Goal: Task Accomplishment & Management: Use online tool/utility

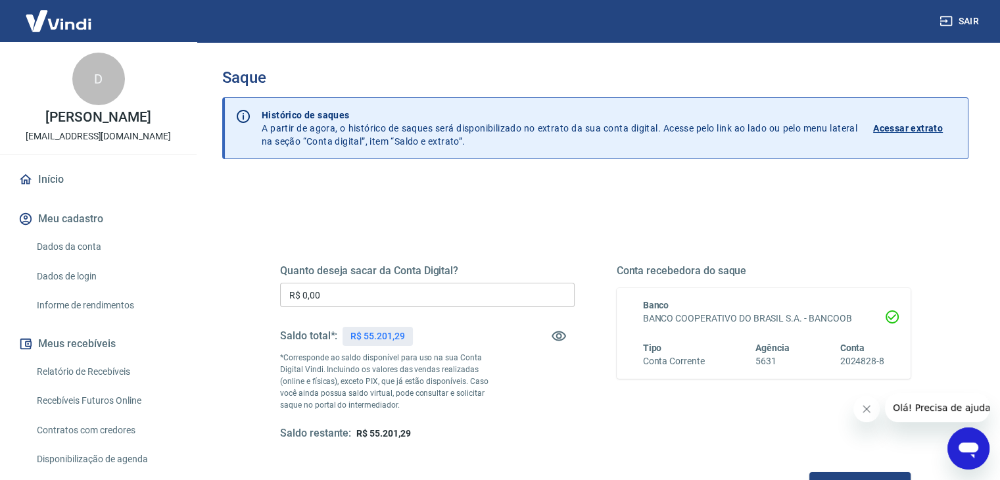
click at [342, 291] on input "R$ 0,00" at bounding box center [427, 295] width 295 height 24
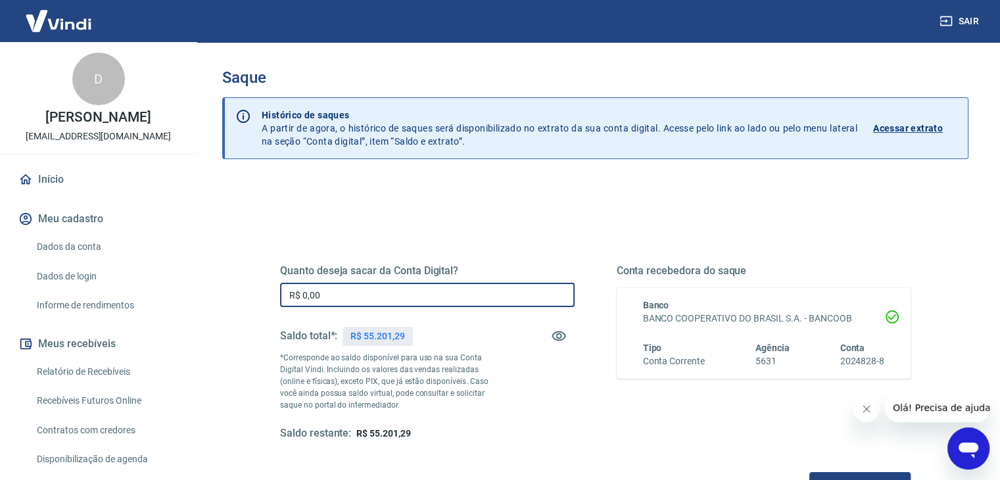
click at [342, 291] on input "R$ 0,00" at bounding box center [427, 295] width 295 height 24
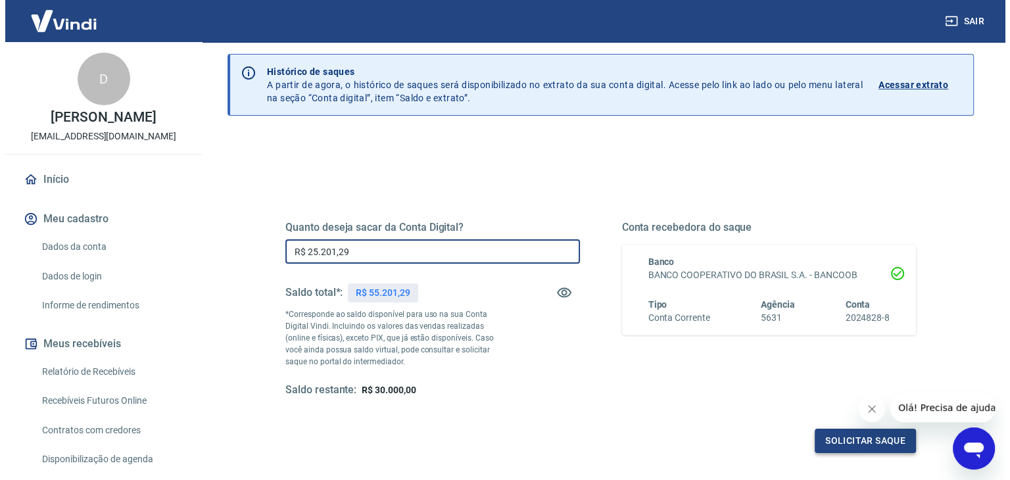
scroll to position [132, 0]
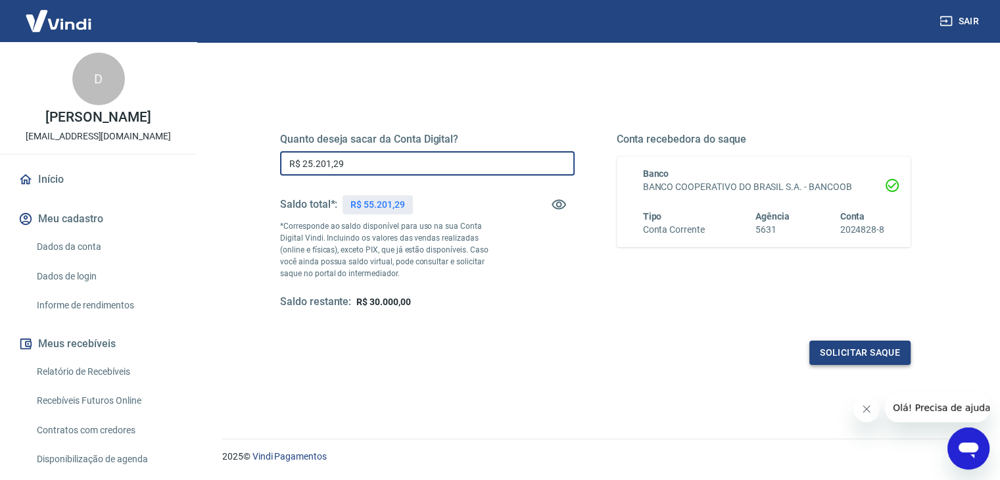
type input "R$ 25.201,29"
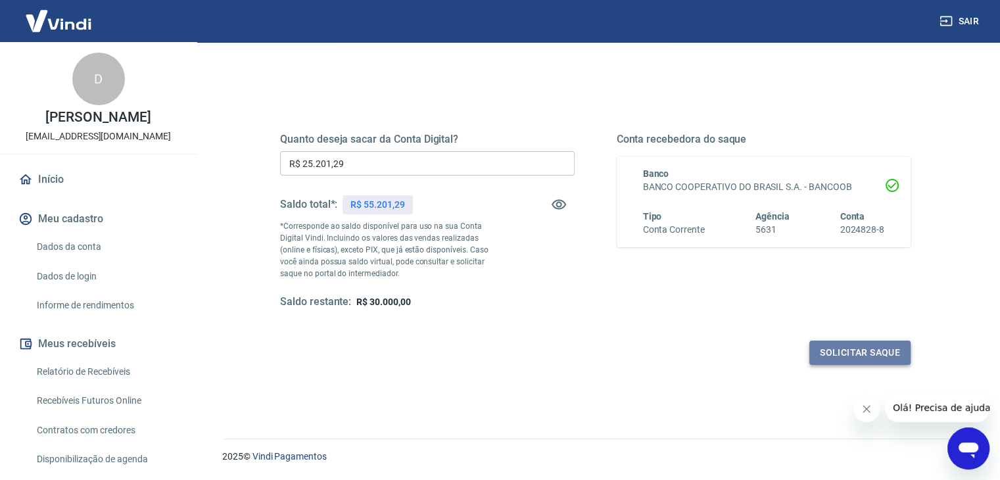
click at [880, 347] on button "Solicitar saque" at bounding box center [860, 353] width 101 height 24
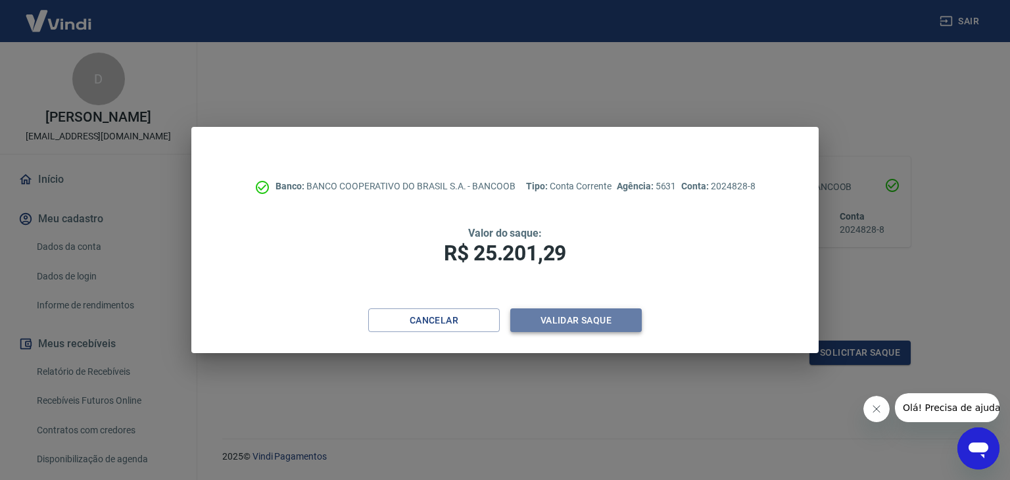
click at [555, 316] on button "Validar saque" at bounding box center [576, 320] width 132 height 24
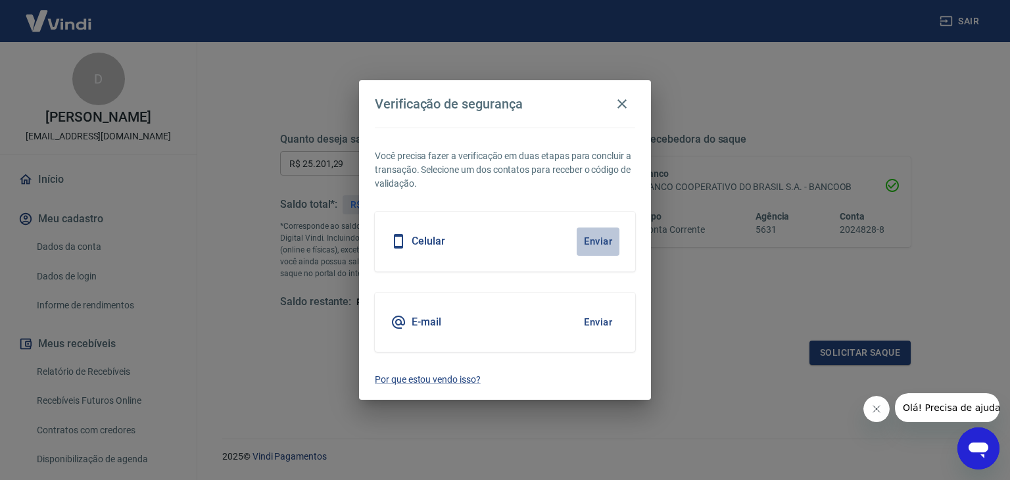
click at [588, 241] on button "Enviar" at bounding box center [598, 242] width 43 height 28
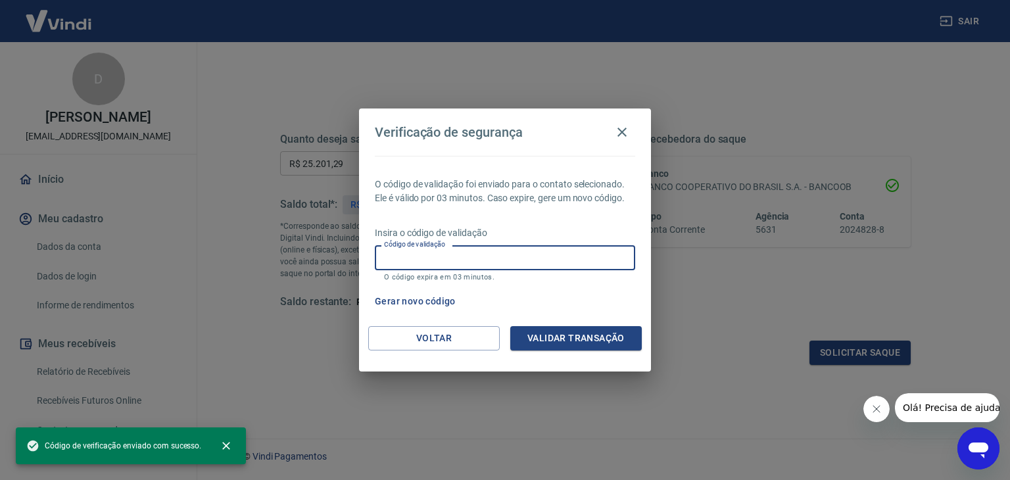
click at [571, 249] on input "Código de validação" at bounding box center [505, 257] width 260 height 24
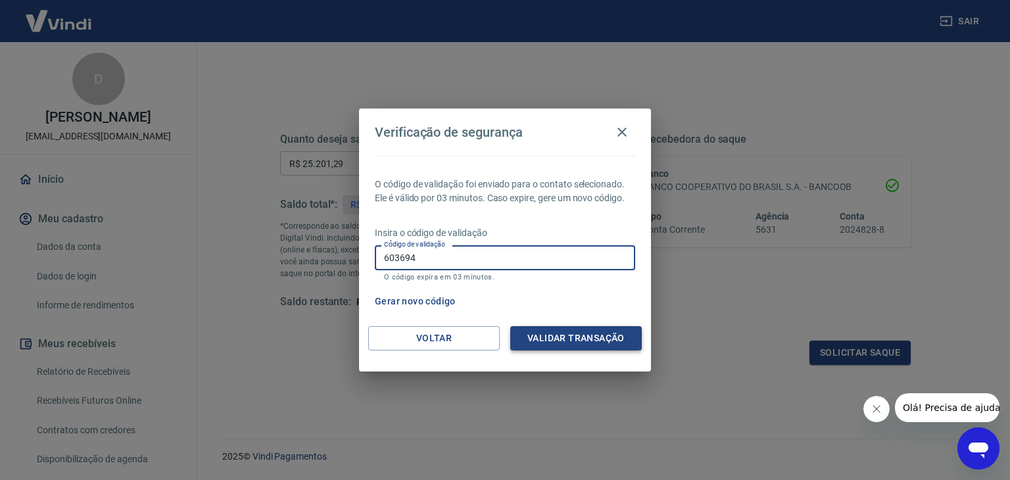
type input "603694"
click at [618, 333] on button "Validar transação" at bounding box center [576, 338] width 132 height 24
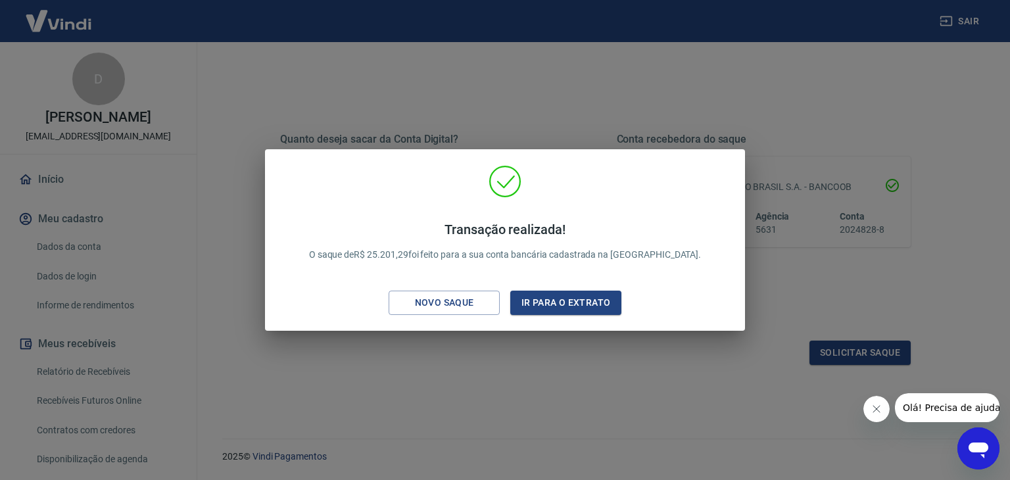
click at [553, 356] on div "Transação realizada! O saque de R$ 25.201,29 foi feito para a sua conta bancári…" at bounding box center [505, 240] width 1010 height 480
